Goal: Information Seeking & Learning: Learn about a topic

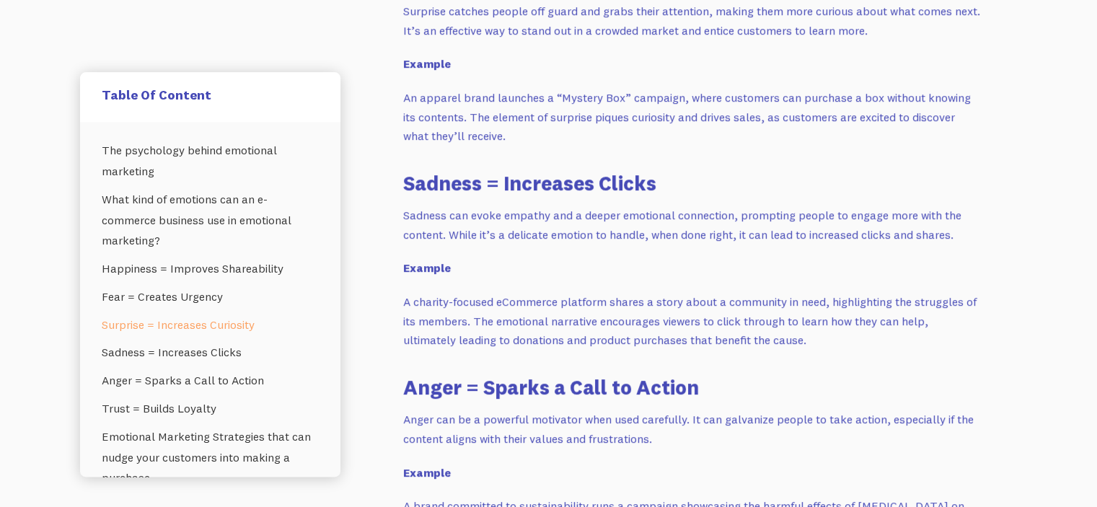
scroll to position [1976, 0]
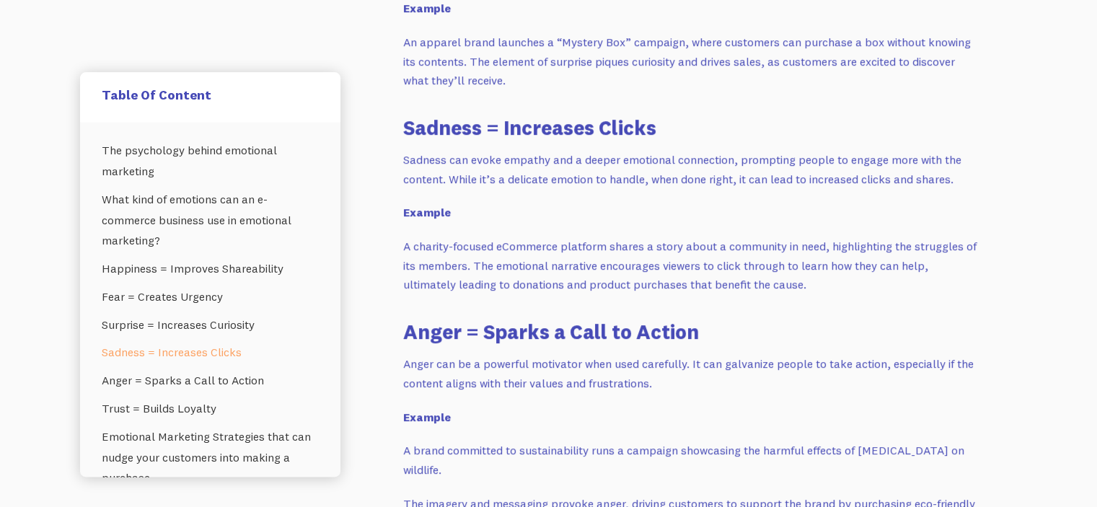
click at [680, 374] on p "Anger can be a powerful motivator when used carefully. It can galvanize people …" at bounding box center [691, 373] width 577 height 38
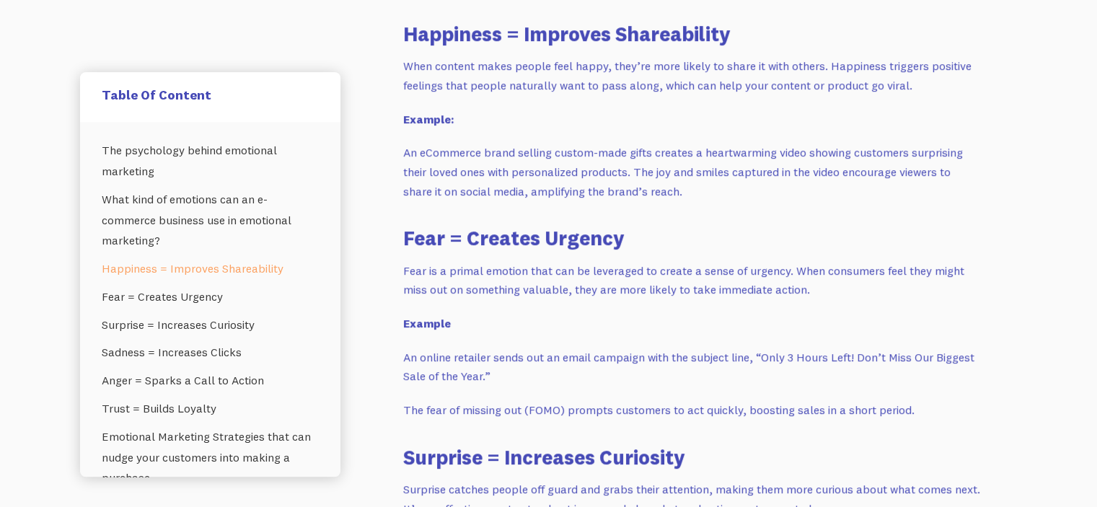
scroll to position [1444, 0]
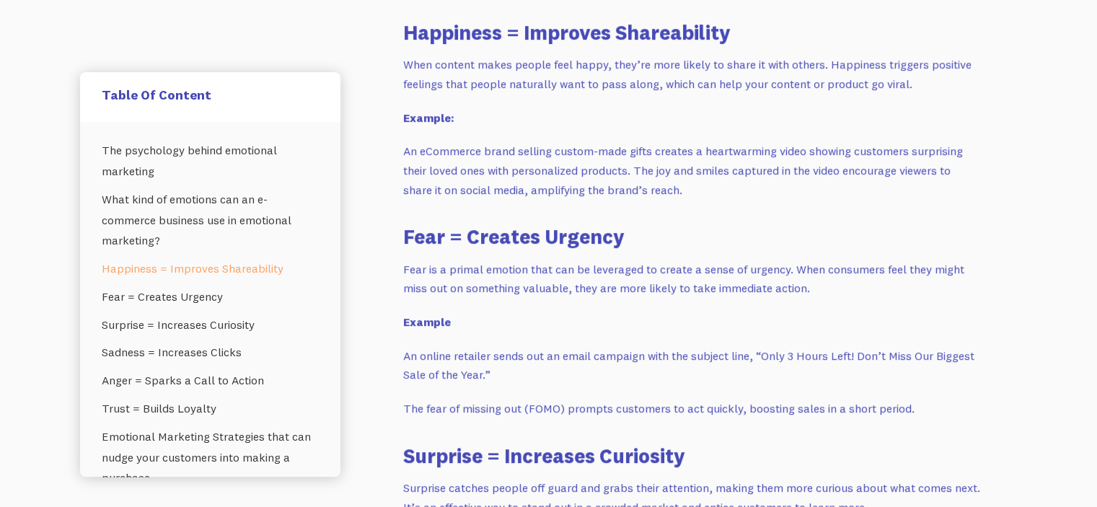
click at [727, 361] on p "An online retailer sends out an email campaign with the subject line, “Only 3 H…" at bounding box center [691, 365] width 577 height 38
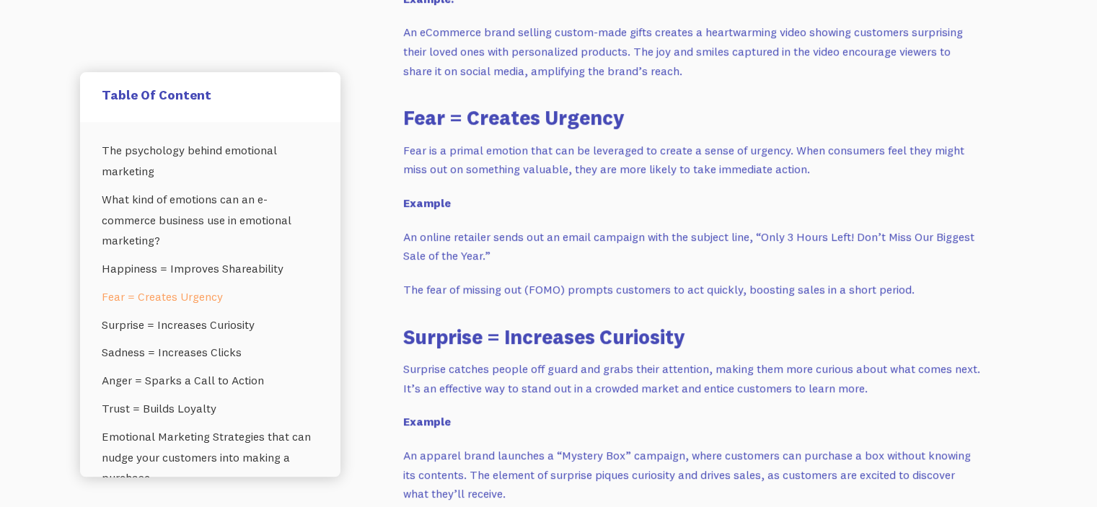
scroll to position [1562, 0]
click at [784, 325] on h3 "Surprise = Increases Curiosity" at bounding box center [691, 337] width 577 height 28
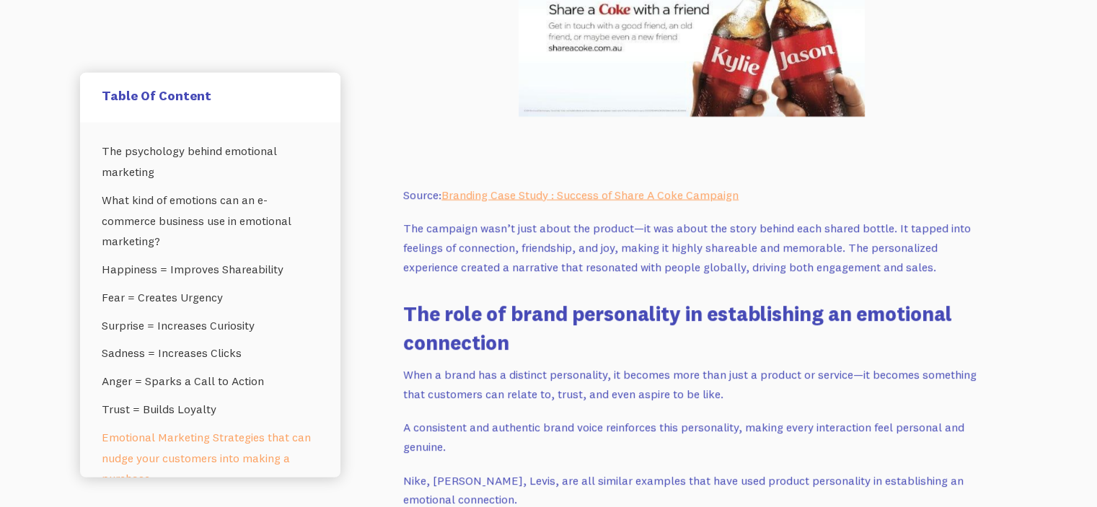
scroll to position [3541, 0]
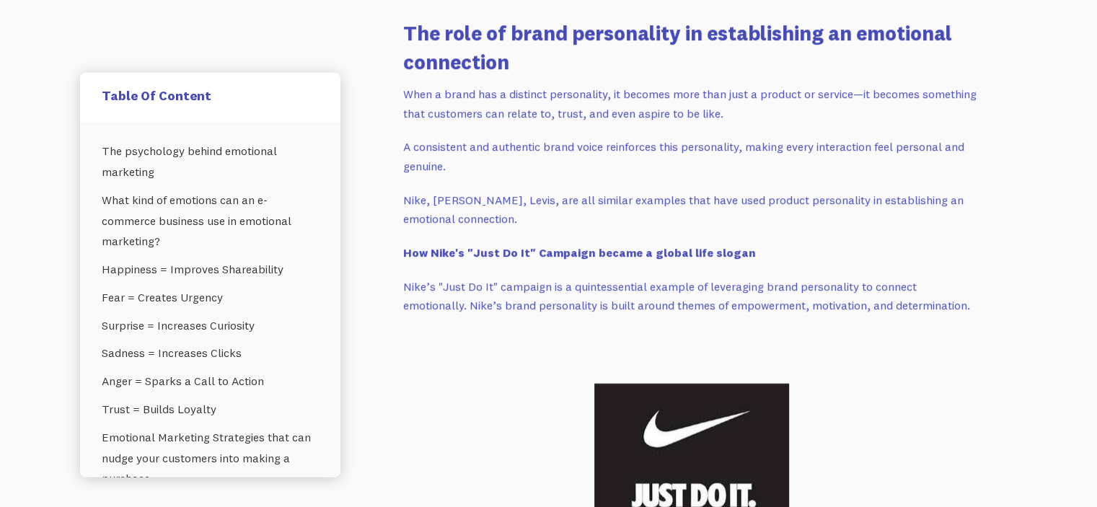
scroll to position [3847, 0]
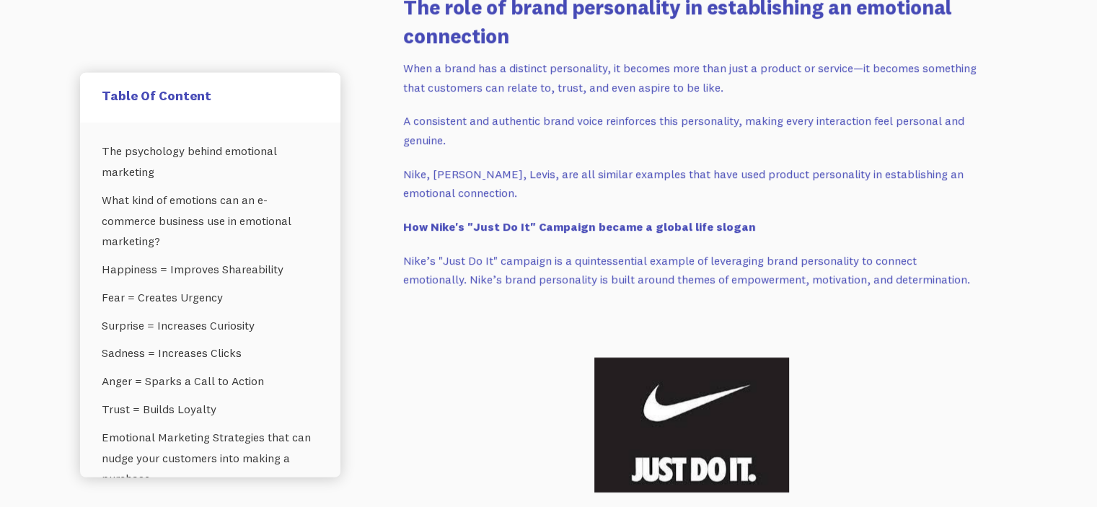
click at [565, 94] on p "When a brand has a distinct personality, it becomes more than just a product or…" at bounding box center [691, 77] width 577 height 38
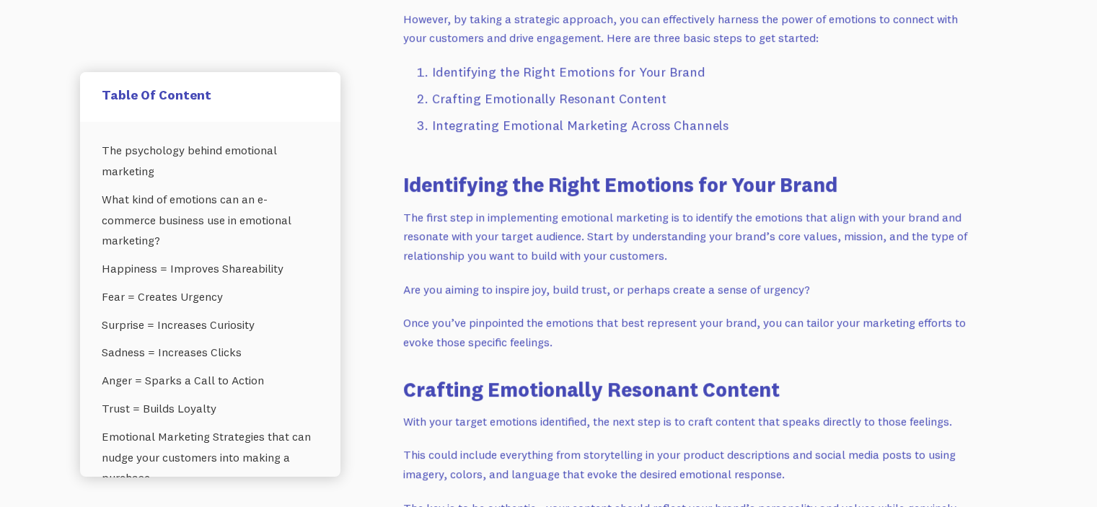
scroll to position [5413, 0]
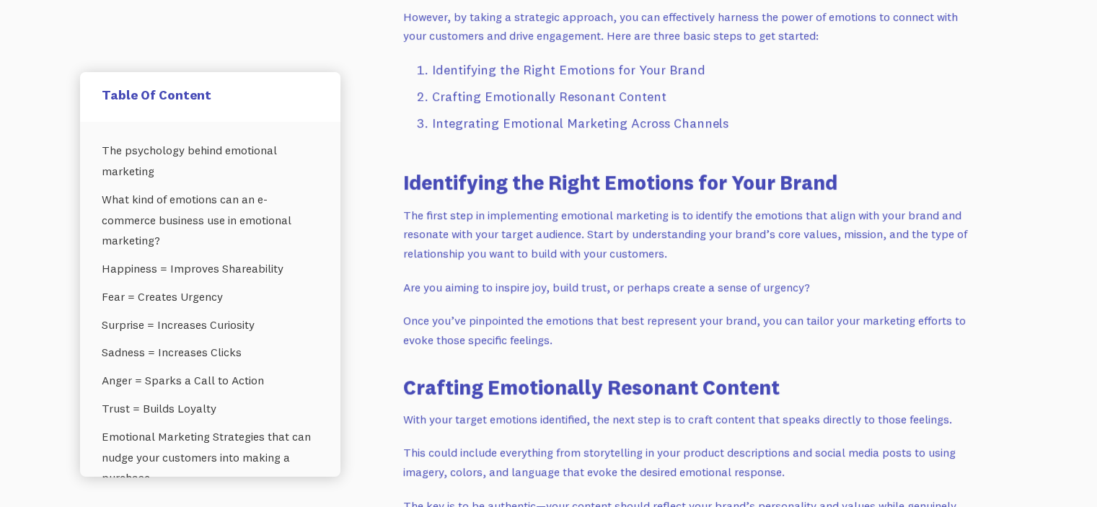
click at [940, 381] on h3 "Crafting Emotionally Resonant Content" at bounding box center [691, 387] width 577 height 28
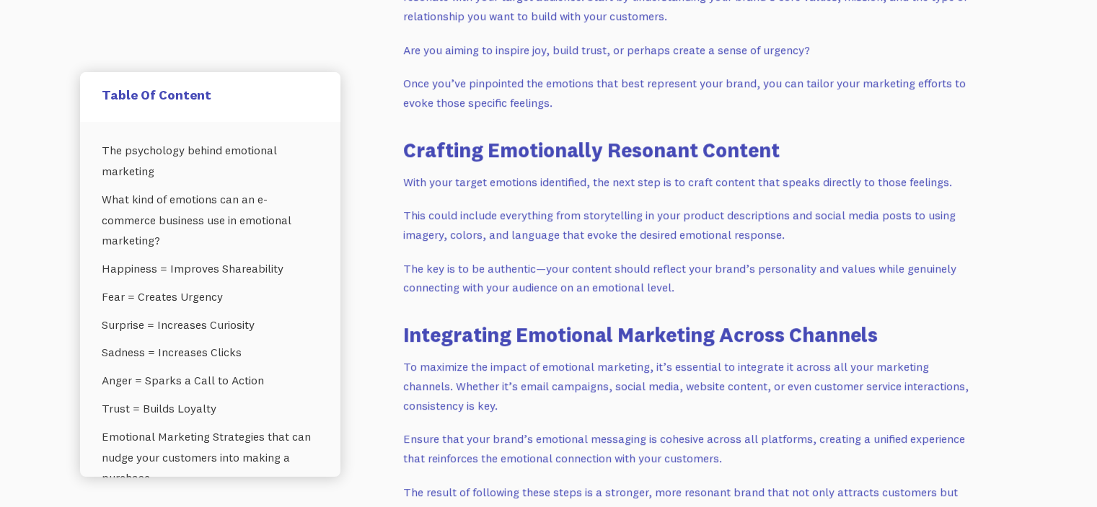
scroll to position [5654, 0]
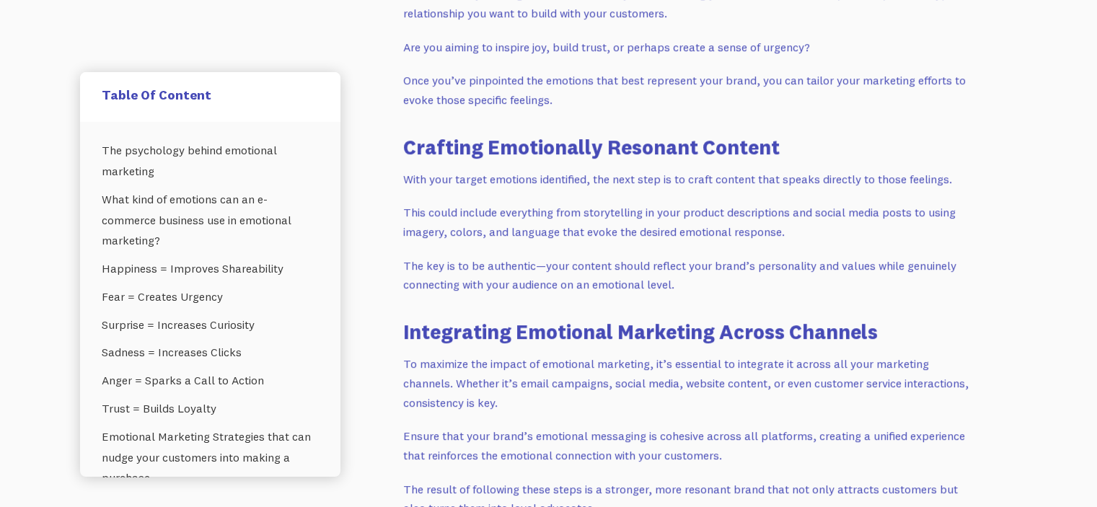
click at [938, 400] on p "To maximize the impact of emotional marketing, it’s essential to integrate it a…" at bounding box center [691, 383] width 577 height 58
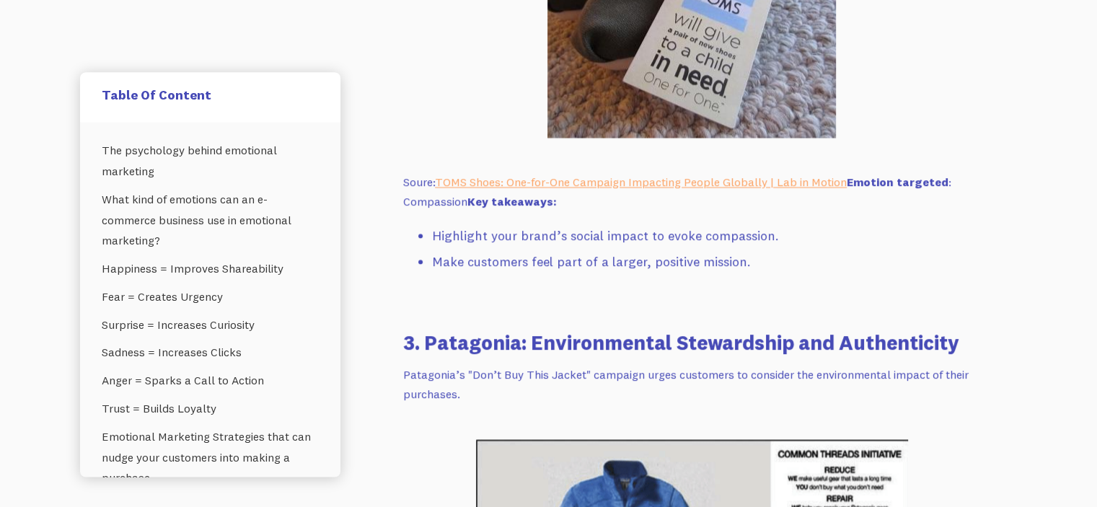
scroll to position [7987, 0]
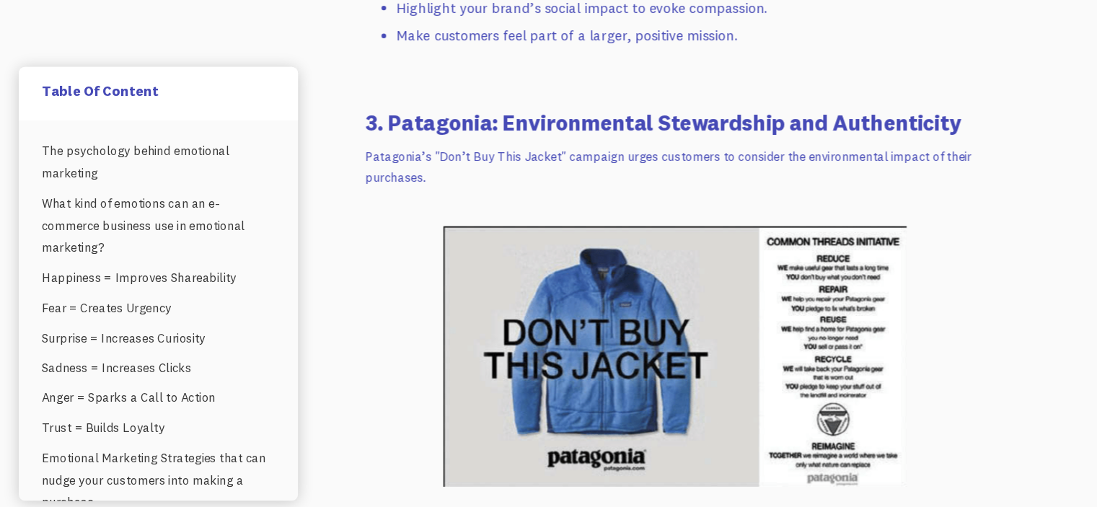
scroll to position [8206, 0]
click at [906, 395] on img at bounding box center [692, 342] width 432 height 244
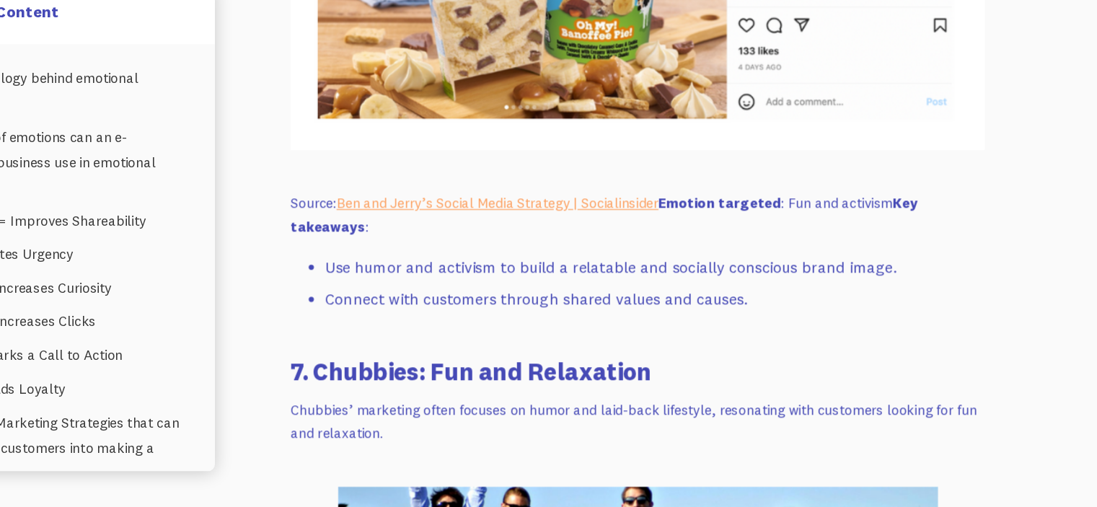
scroll to position [10262, 0]
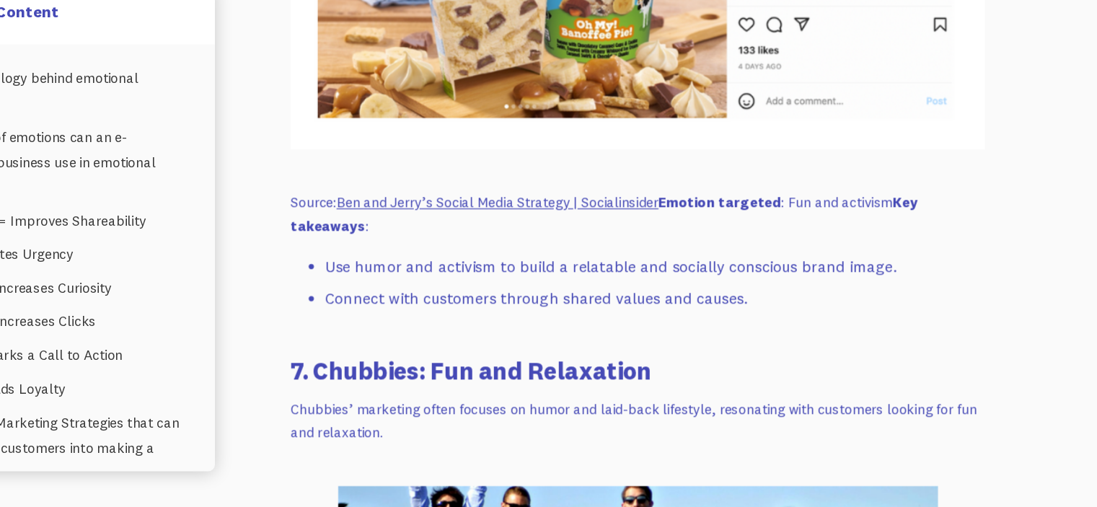
click at [653, 258] on link "Ben and Jerry’s Social Media Strategy | Socialinsider" at bounding box center [576, 254] width 268 height 14
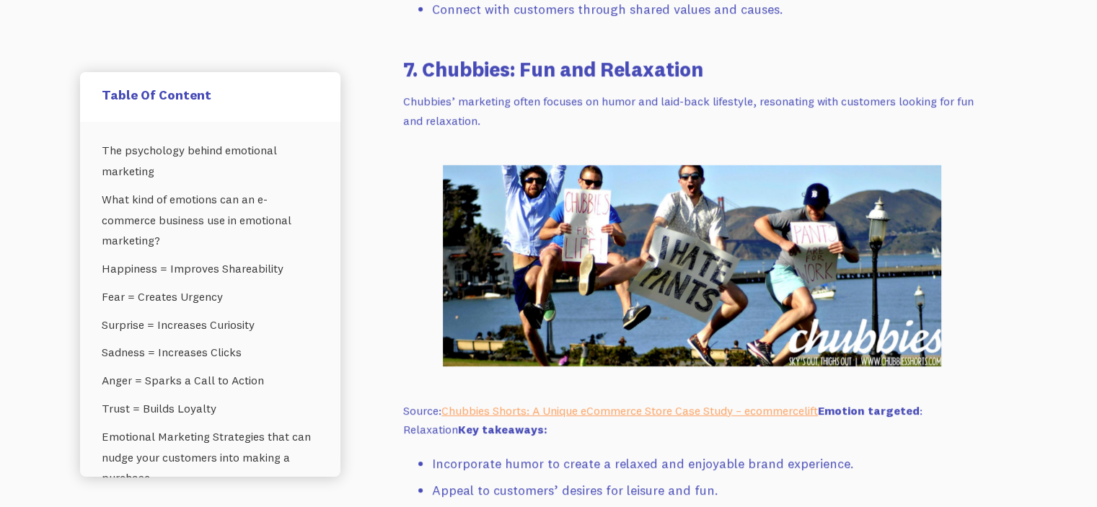
scroll to position [10587, 0]
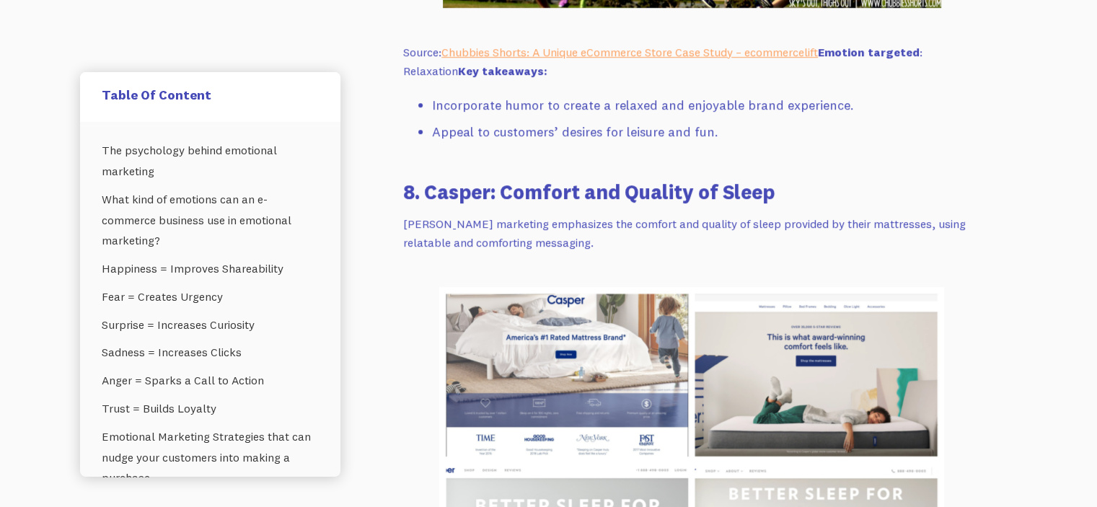
scroll to position [10947, 0]
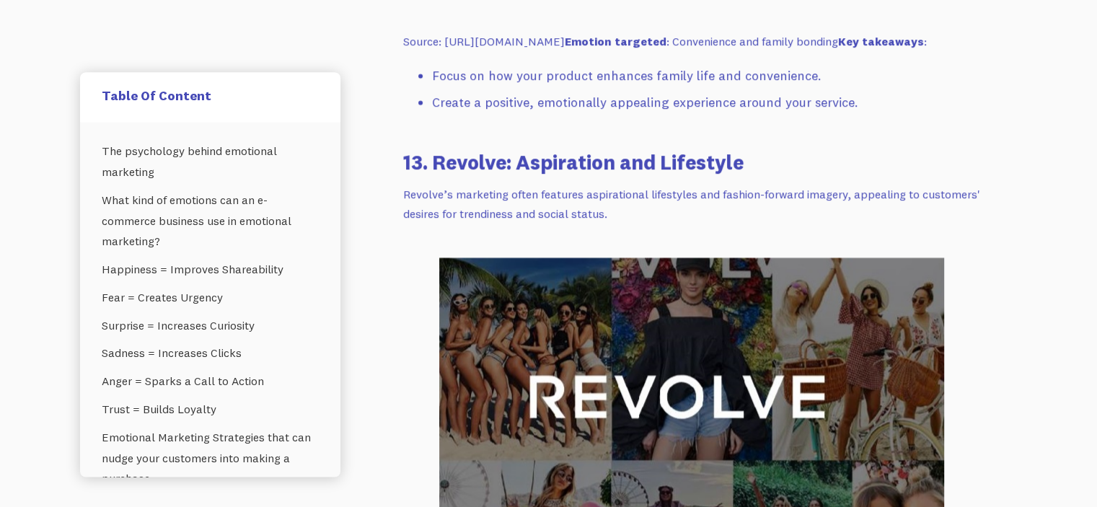
scroll to position [13796, 0]
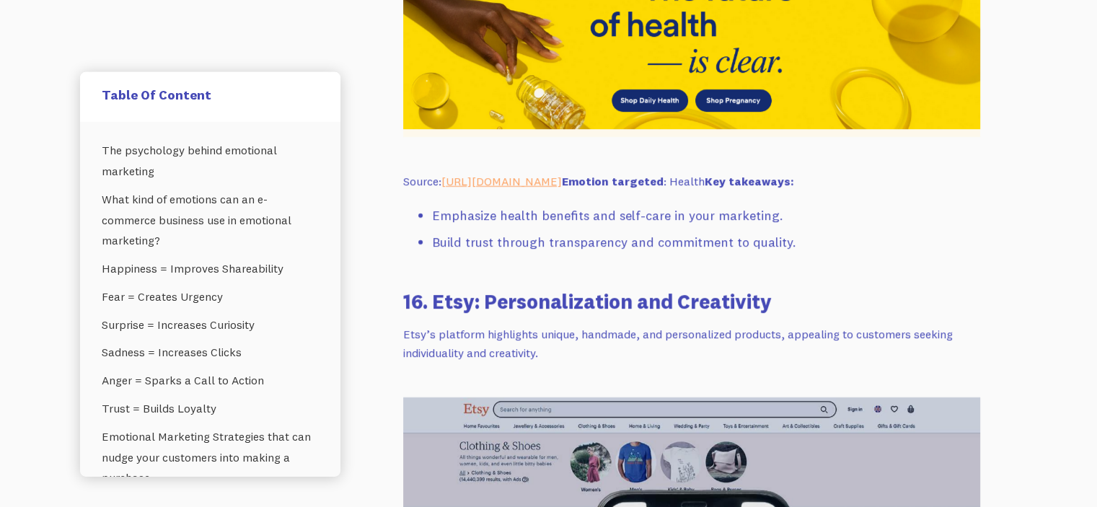
scroll to position [15455, 0]
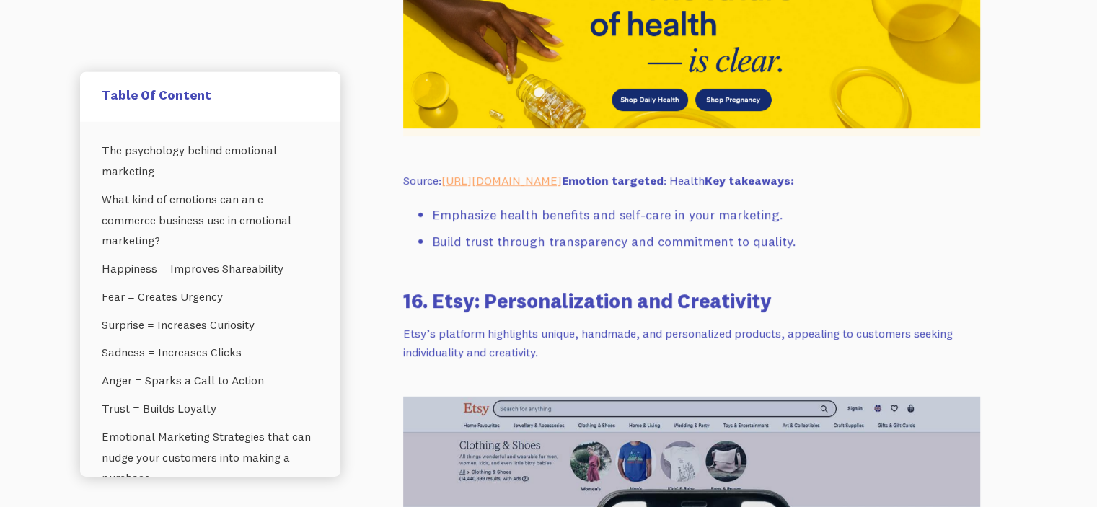
click at [450, 87] on img at bounding box center [691, 9] width 577 height 253
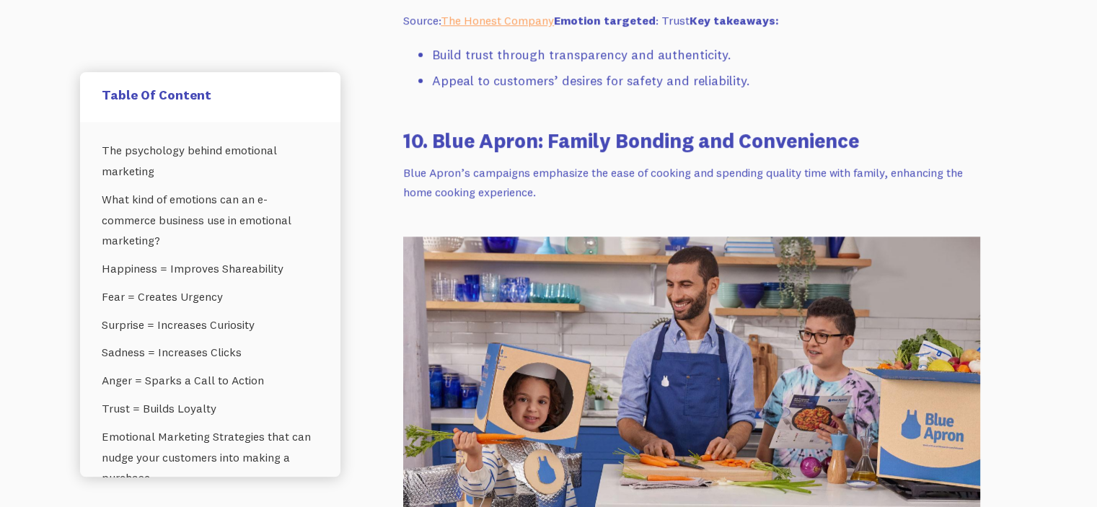
scroll to position [12173, 0]
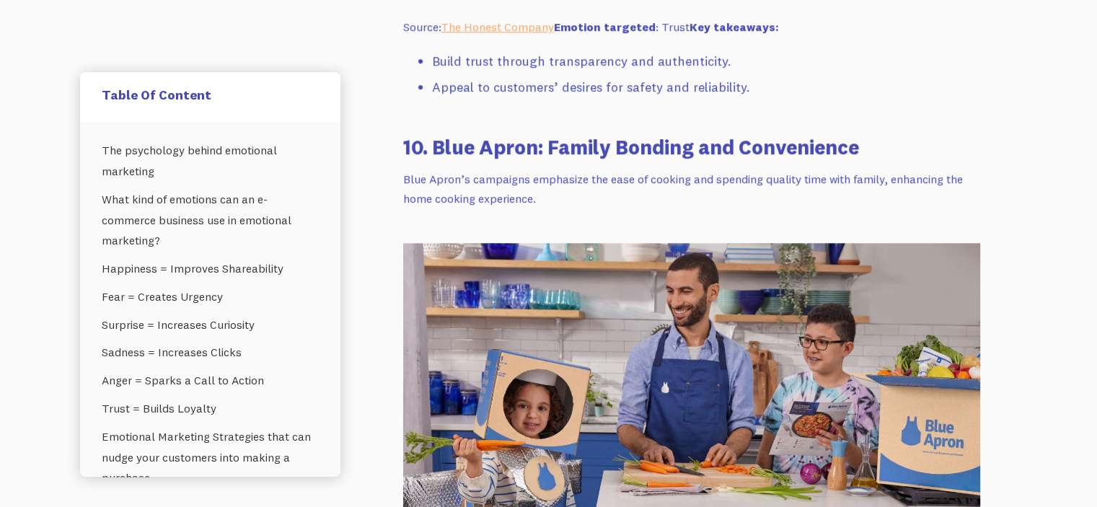
click at [482, 361] on img at bounding box center [691, 405] width 577 height 325
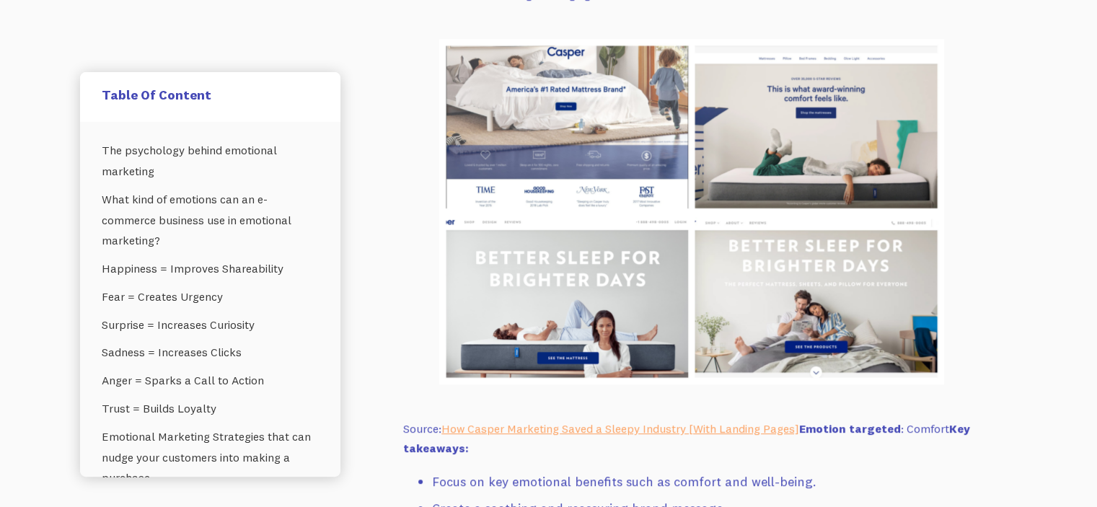
scroll to position [11182, 0]
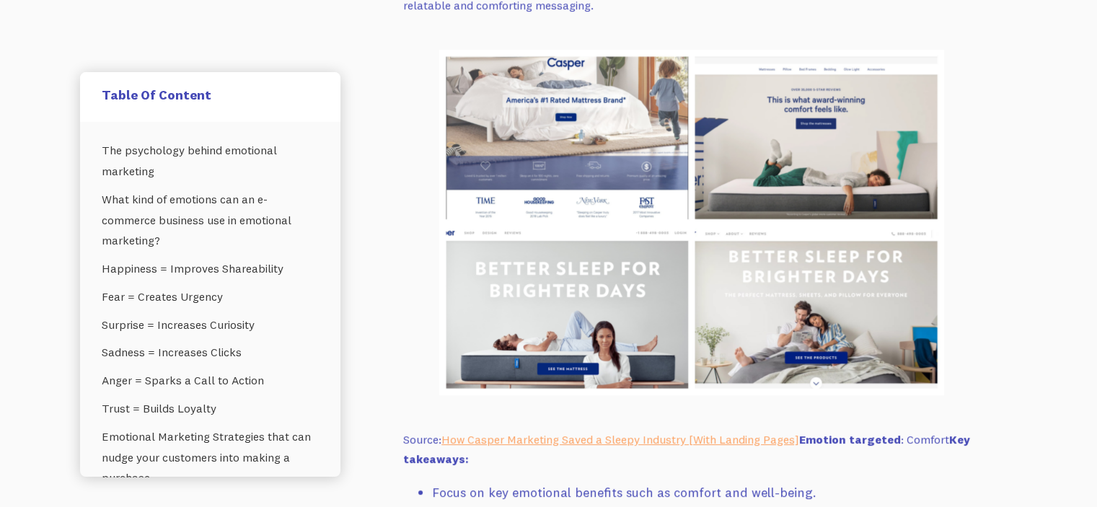
click at [817, 224] on img at bounding box center [691, 223] width 505 height 346
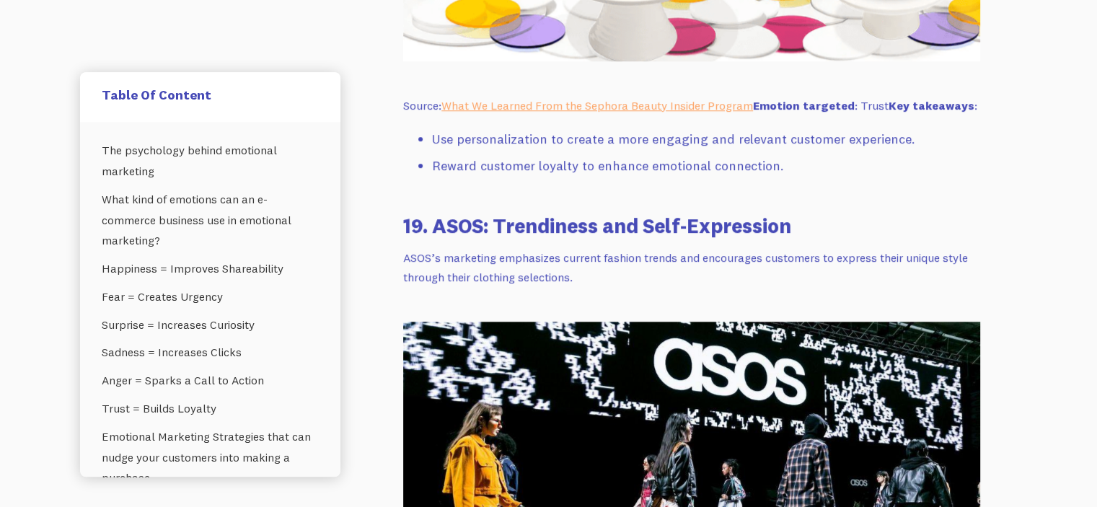
scroll to position [17567, 0]
click at [753, 406] on img at bounding box center [691, 473] width 577 height 303
click at [737, 454] on img at bounding box center [691, 473] width 577 height 303
click at [737, 470] on img at bounding box center [691, 473] width 577 height 303
click at [734, 486] on img at bounding box center [691, 473] width 577 height 303
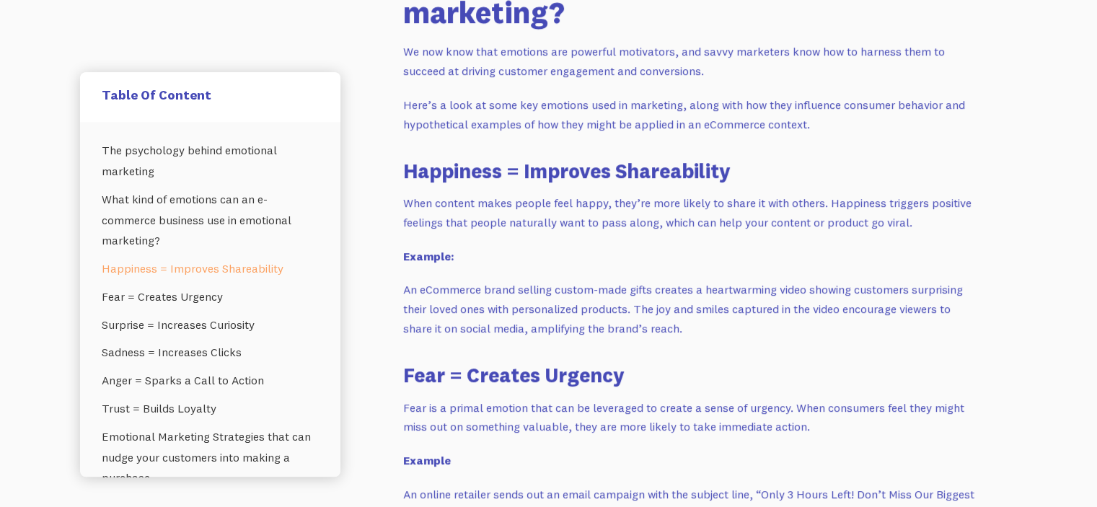
scroll to position [1341, 0]
